Goal: Transaction & Acquisition: Purchase product/service

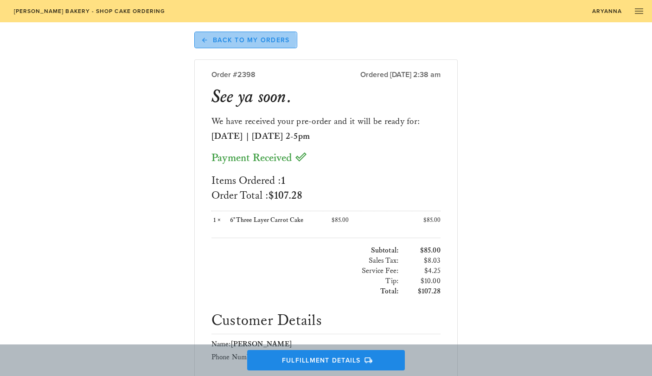
click at [234, 36] on span "Back to My Orders" at bounding box center [246, 40] width 88 height 8
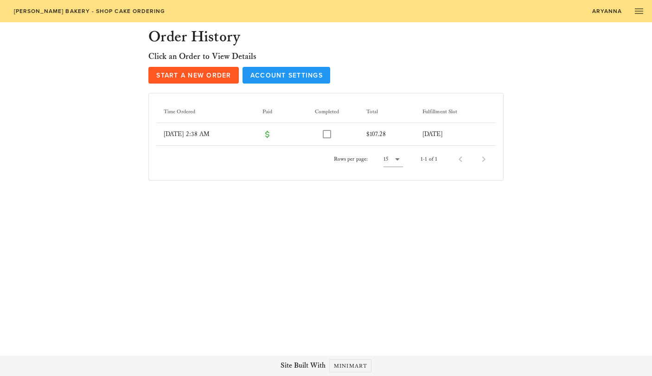
click at [89, 10] on span "[PERSON_NAME] Bakery - Shop Cake Ordering" at bounding box center [89, 11] width 152 height 6
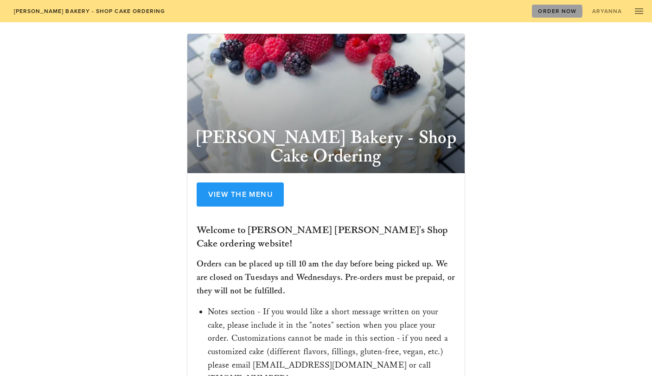
click at [560, 6] on link "Order Now" at bounding box center [557, 11] width 51 height 13
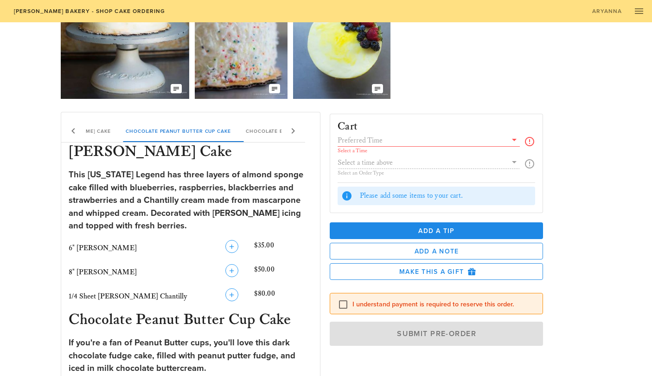
scroll to position [89, 0]
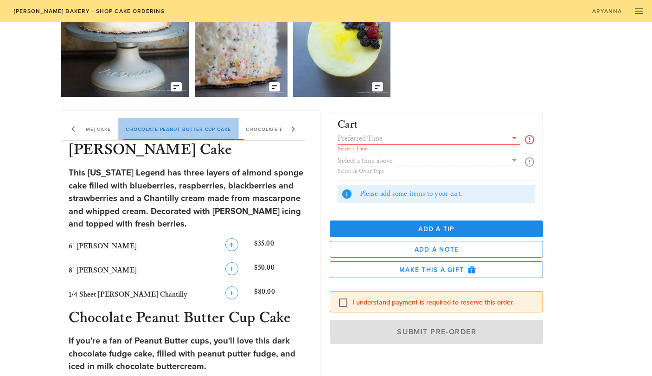
click at [206, 129] on div "Chocolate Peanut Butter Cup Cake" at bounding box center [178, 129] width 120 height 22
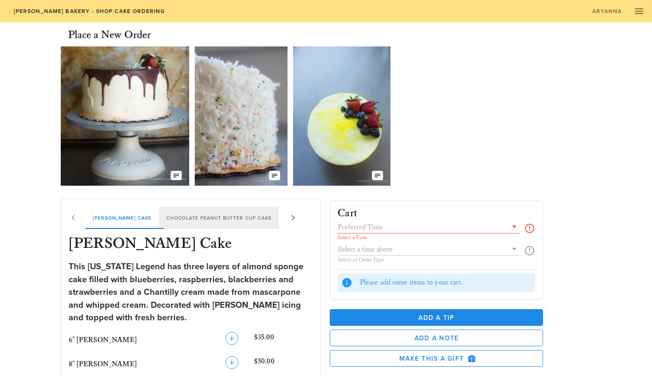
click at [227, 218] on div "Chocolate Peanut Butter Cup Cake" at bounding box center [219, 218] width 120 height 22
click at [295, 217] on icon at bounding box center [293, 217] width 11 height 11
click at [295, 217] on div "Berry Chantilly Cake Chocolate Peanut Butter Cup Cake Chocolate Butter Pecan Ca…" at bounding box center [183, 218] width 245 height 22
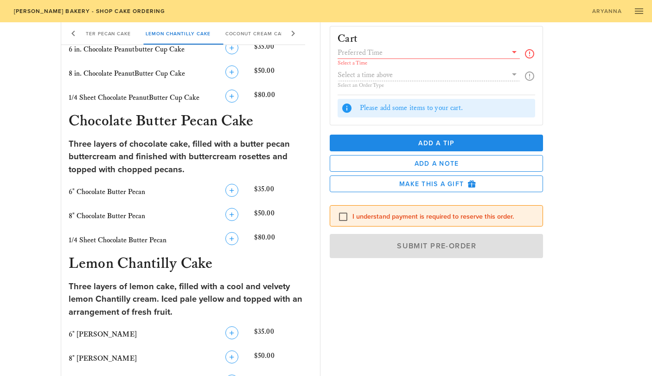
scroll to position [427, 0]
click at [232, 213] on icon "button" at bounding box center [231, 214] width 11 height 11
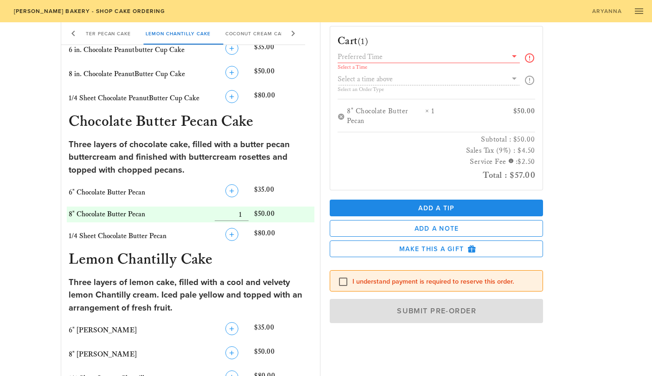
click at [499, 71] on div "Select a Time" at bounding box center [429, 68] width 182 height 6
click at [517, 75] on div "Select a Time Select an Order Type" at bounding box center [437, 75] width 198 height 48
click at [531, 81] on div "Select a Time Select an Order Type" at bounding box center [437, 75] width 198 height 48
click at [516, 53] on icon at bounding box center [514, 56] width 11 height 11
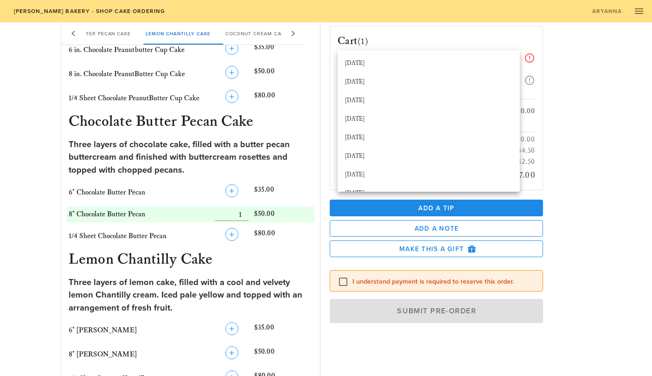
click at [559, 76] on div "Cart (1) Select a Time Select an Order Type 8" Chocolate Butter Pecan × 1 $50.0…" at bounding box center [459, 193] width 270 height 348
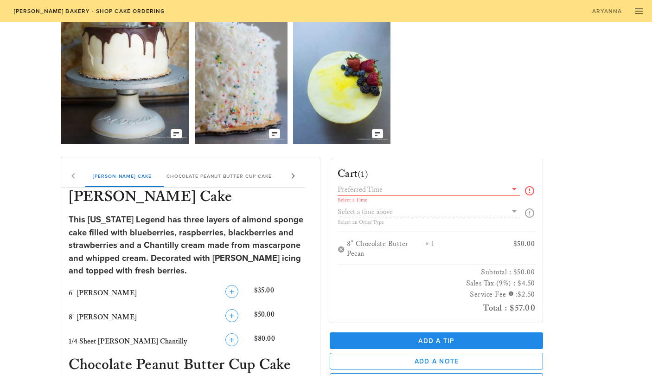
scroll to position [22, 0]
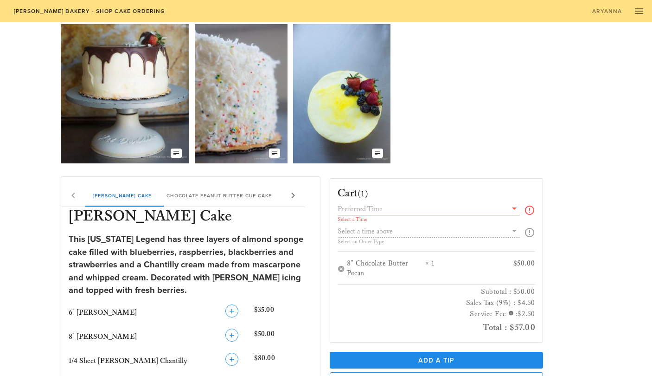
click at [512, 206] on icon at bounding box center [514, 208] width 11 height 11
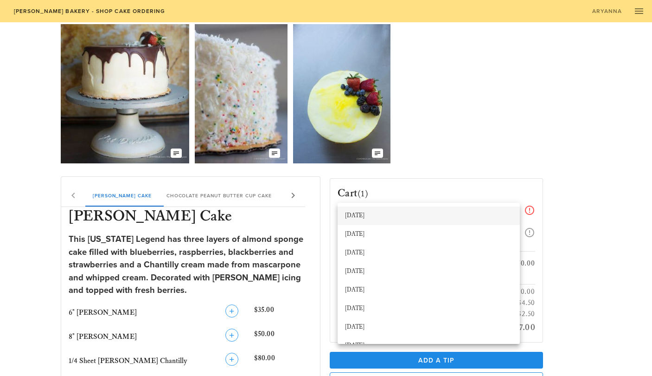
click at [385, 220] on div "[DATE]" at bounding box center [429, 215] width 168 height 15
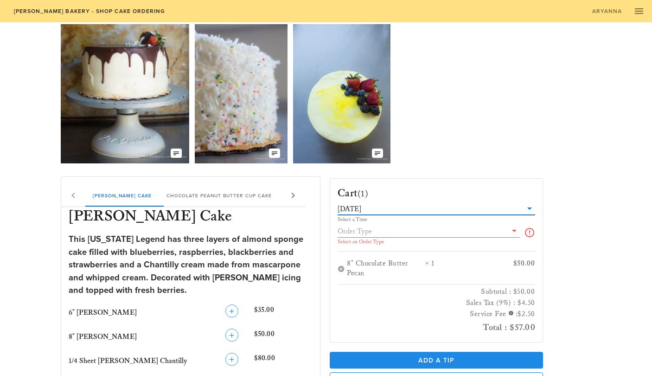
click at [384, 233] on input "text" at bounding box center [422, 231] width 169 height 12
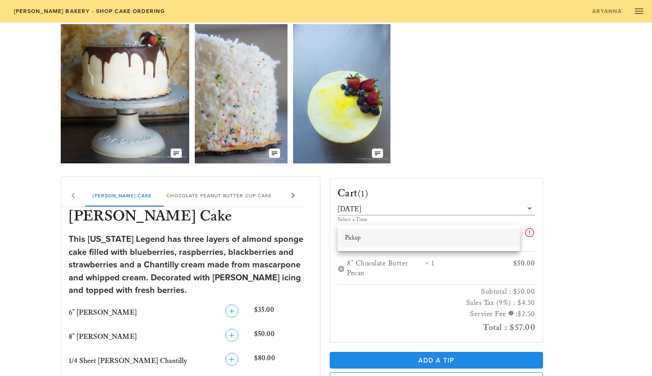
click at [379, 242] on div "Pickup" at bounding box center [429, 238] width 168 height 15
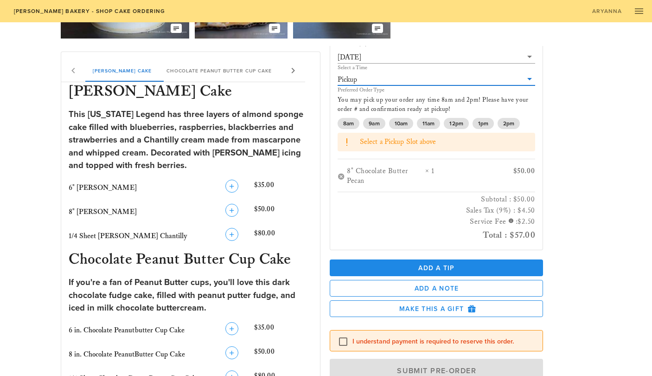
scroll to position [0, 0]
